Goal: Task Accomplishment & Management: Use online tool/utility

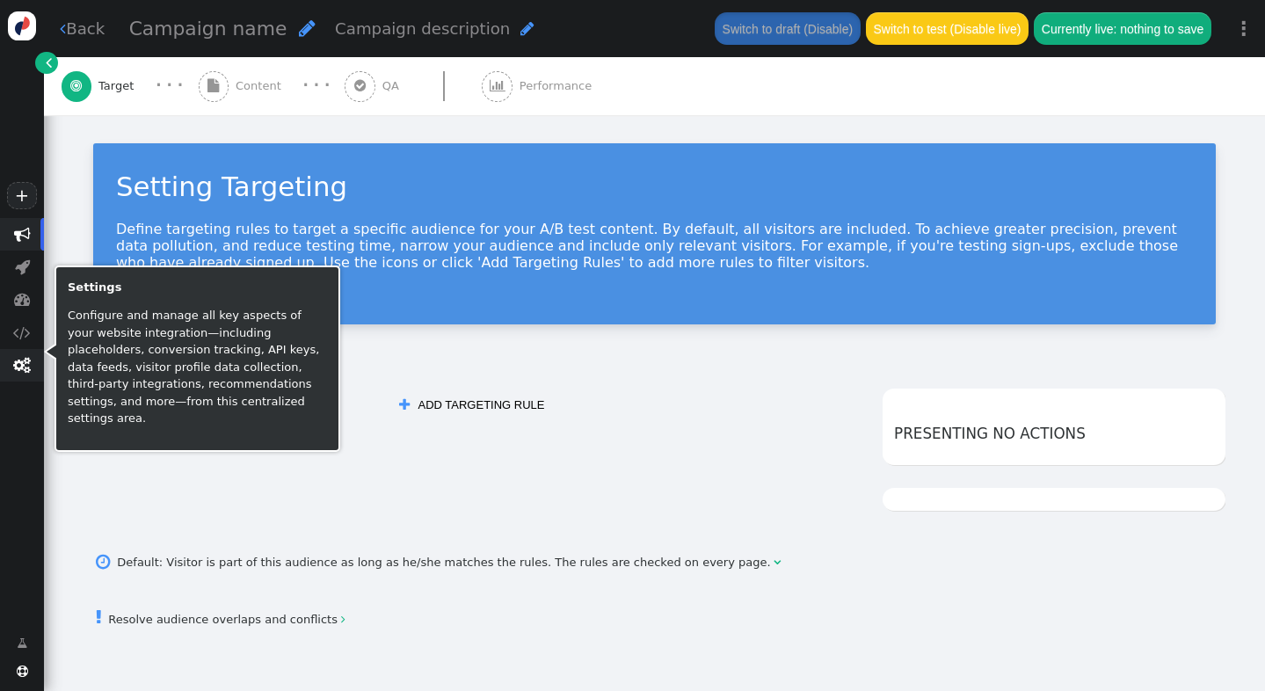
click at [22, 362] on span "" at bounding box center [22, 365] width 18 height 17
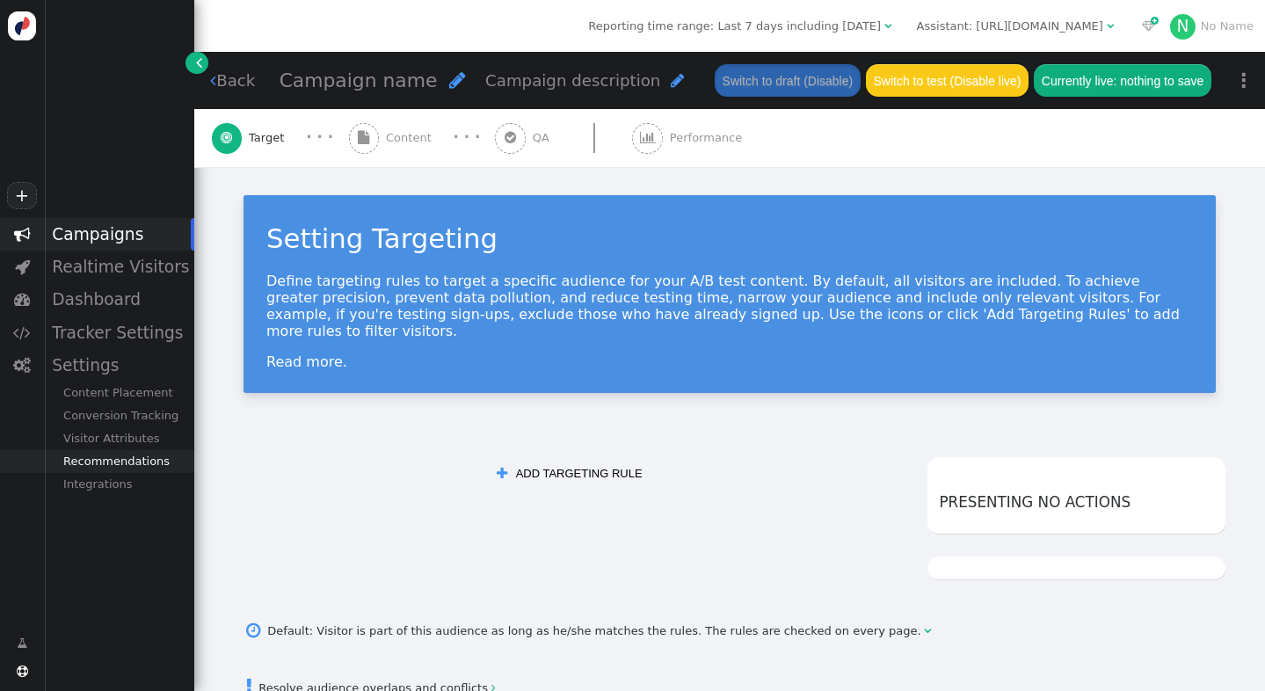
click at [110, 467] on div "Recommendations" at bounding box center [119, 461] width 150 height 23
click at [104, 237] on div "Campaigns" at bounding box center [119, 234] width 150 height 33
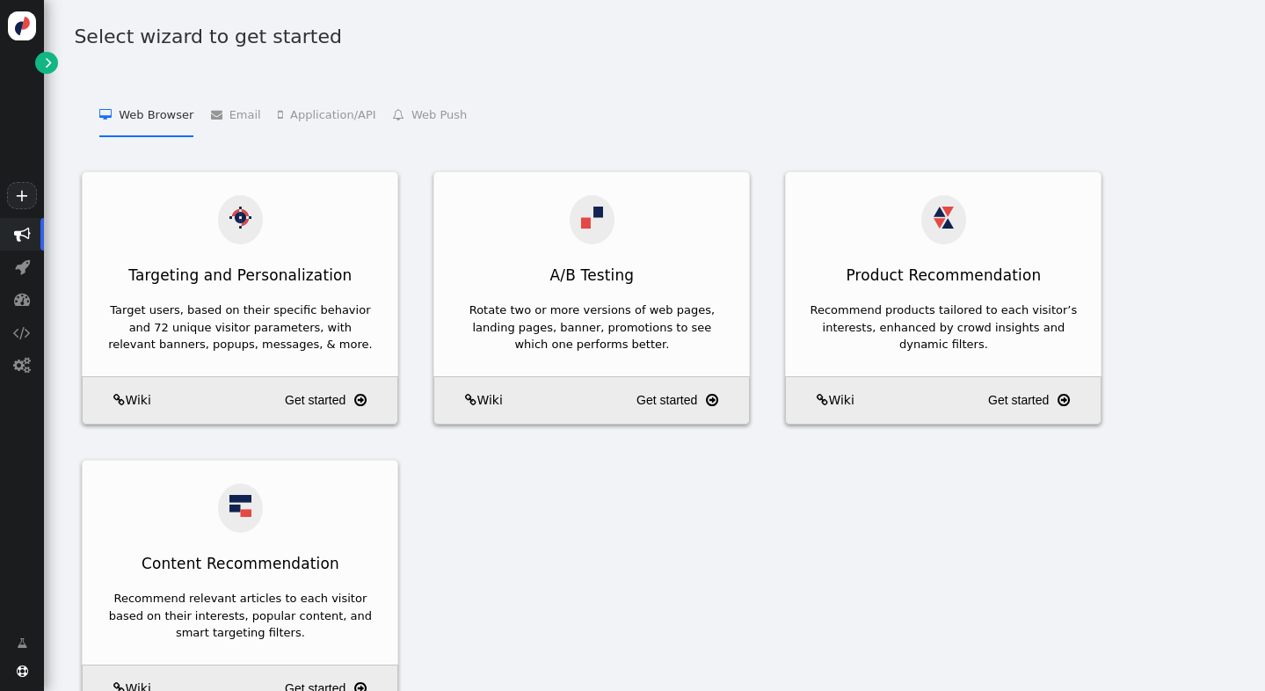
click at [20, 235] on span "" at bounding box center [22, 234] width 17 height 17
